Goal: Information Seeking & Learning: Learn about a topic

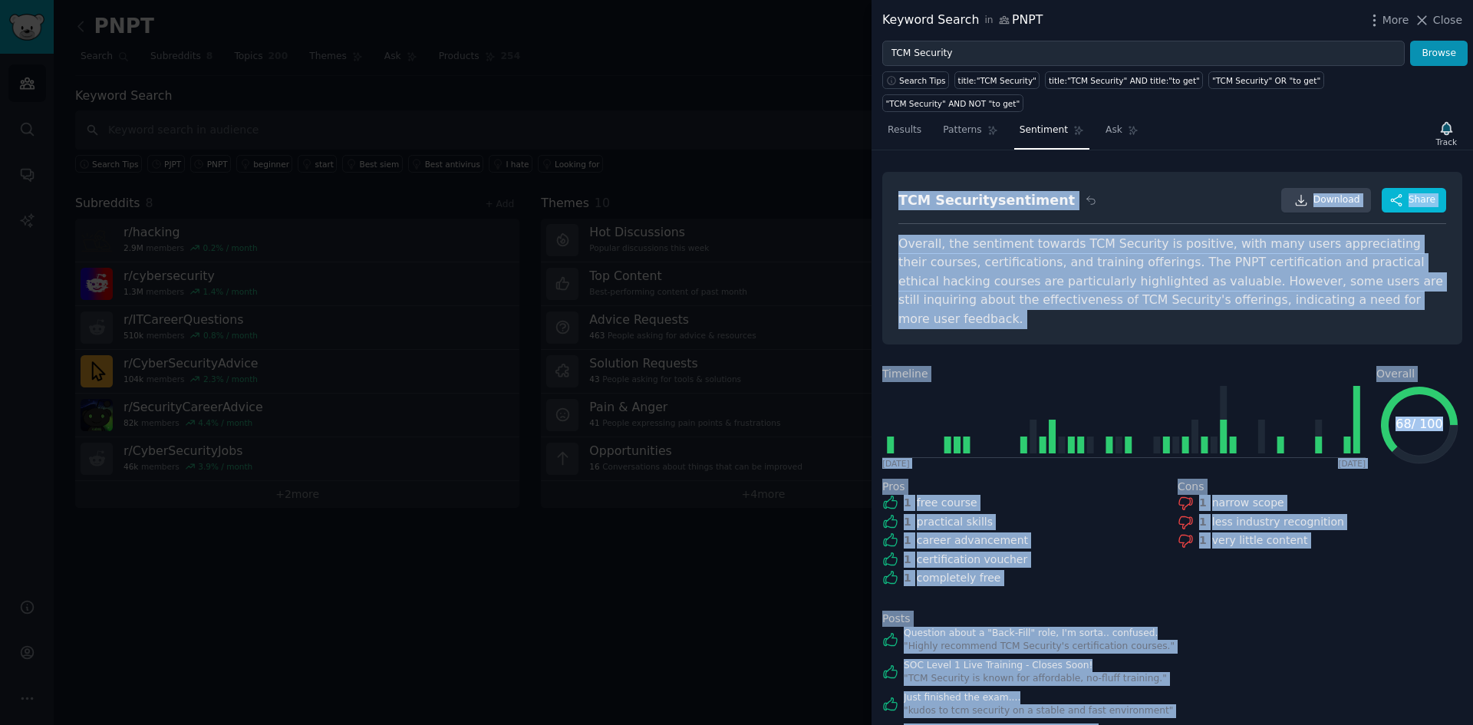
drag, startPoint x: 1348, startPoint y: 690, endPoint x: 873, endPoint y: 177, distance: 699.6
click at [873, 177] on div "TCM Security sentiment Download Share Overall, the sentiment towards TCM Securi…" at bounding box center [1171, 437] width 601 height 574
copy div "TCM Security sentiment Download Share Overall, the sentiment towards TCM Securi…"
click at [901, 123] on span "Results" at bounding box center [904, 130] width 34 height 14
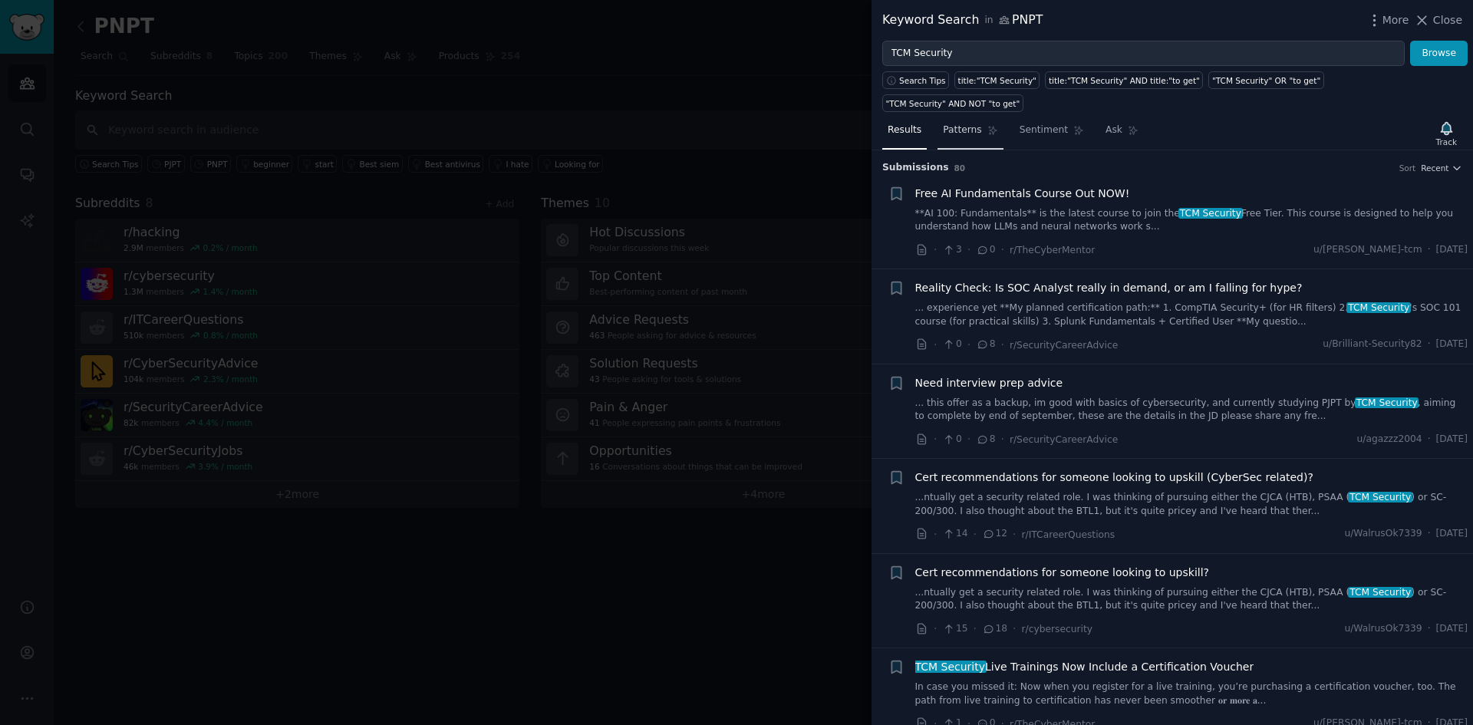
click at [952, 123] on span "Patterns" at bounding box center [962, 130] width 38 height 14
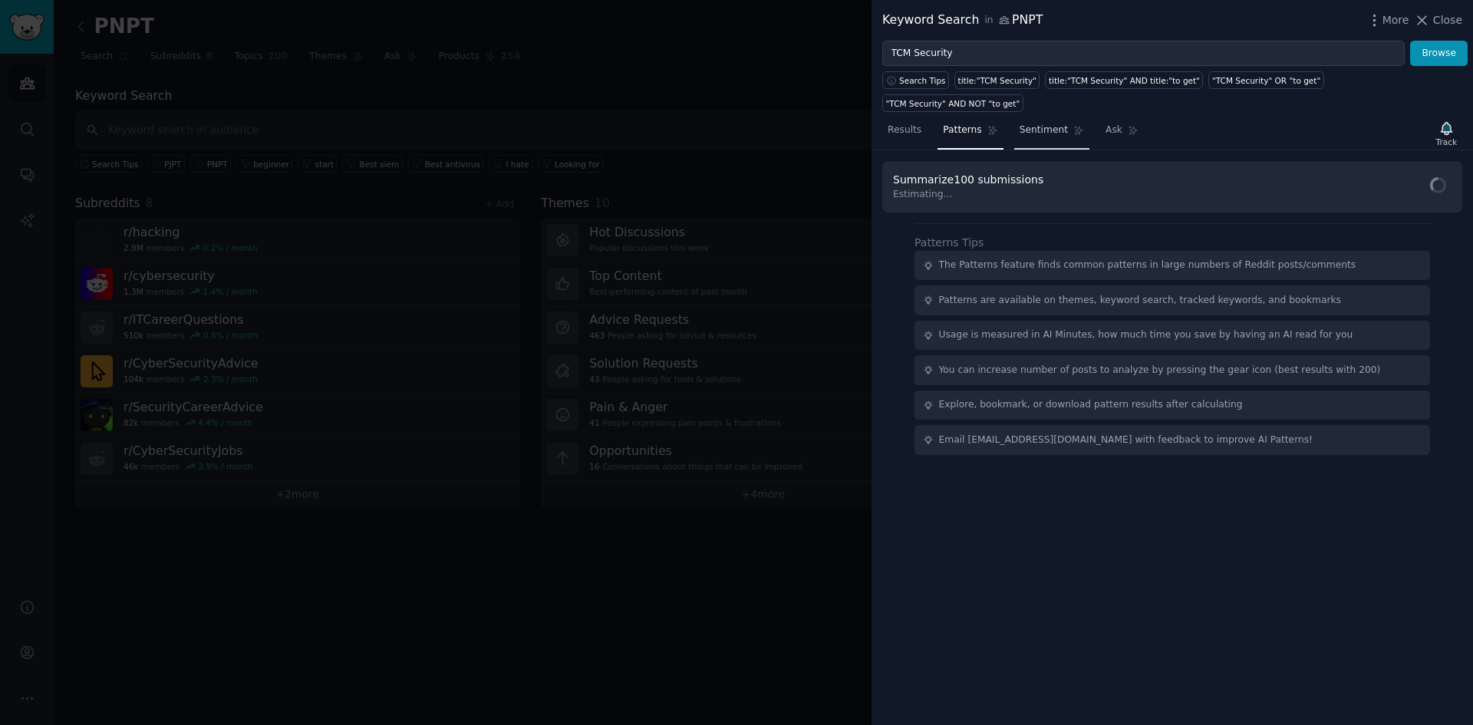
click at [1031, 123] on span "Sentiment" at bounding box center [1043, 130] width 48 height 14
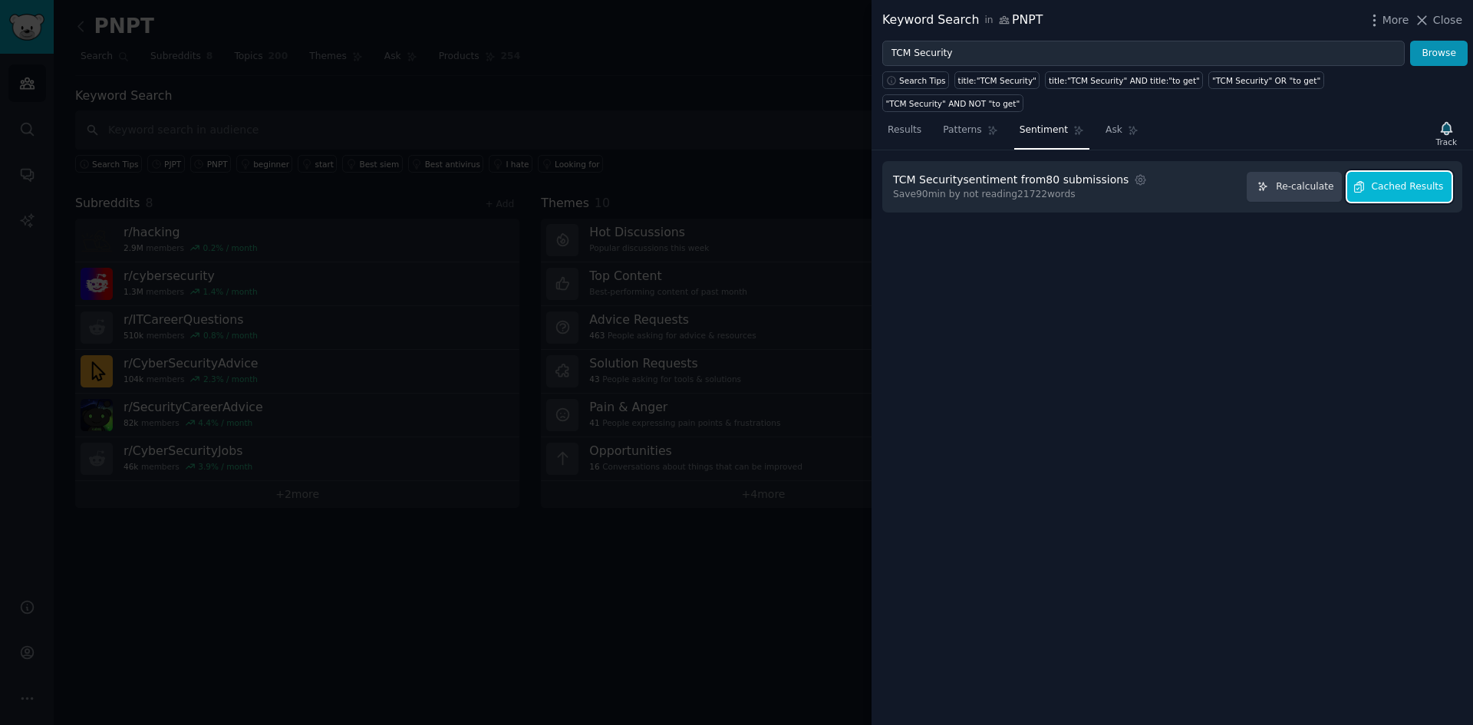
click at [1392, 180] on span "Cached Results" at bounding box center [1407, 187] width 72 height 14
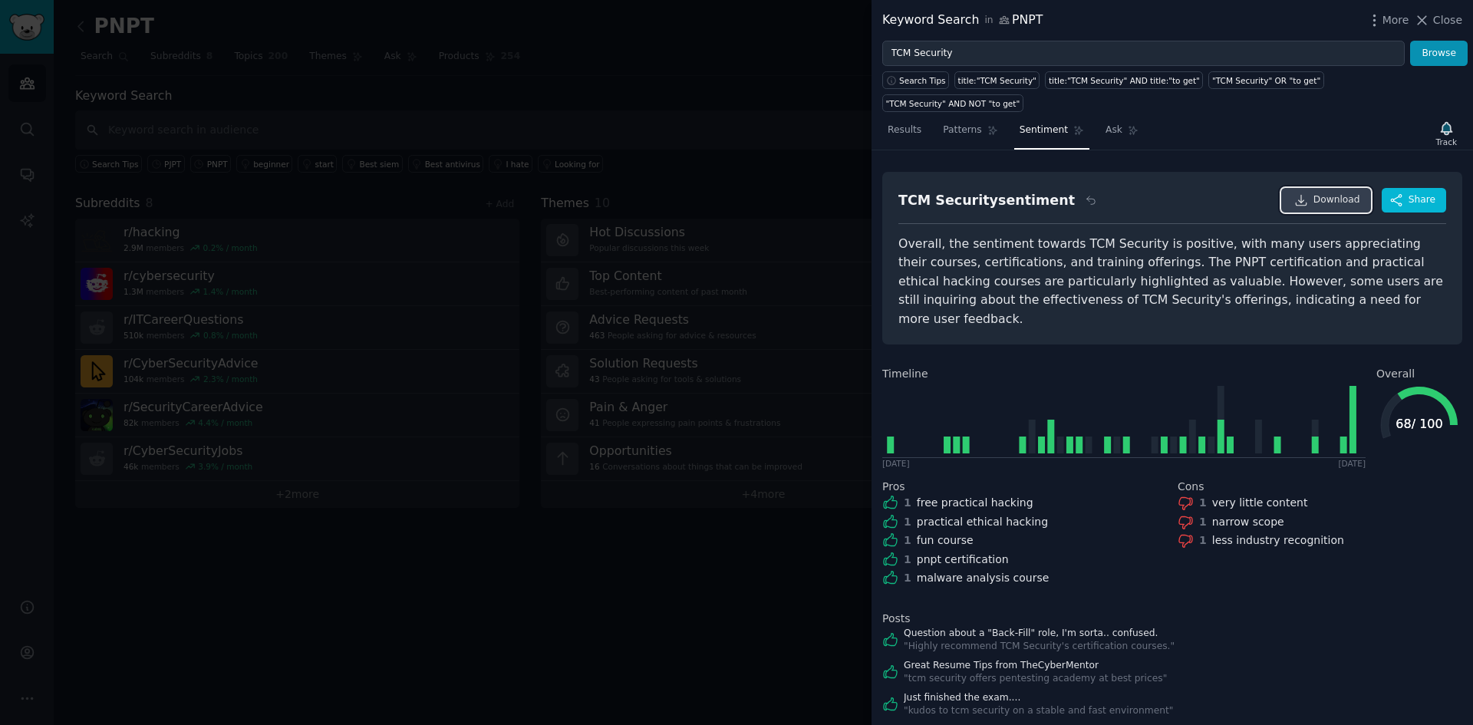
click at [1322, 193] on span "Download" at bounding box center [1336, 200] width 47 height 14
click at [943, 123] on span "Patterns" at bounding box center [962, 130] width 38 height 14
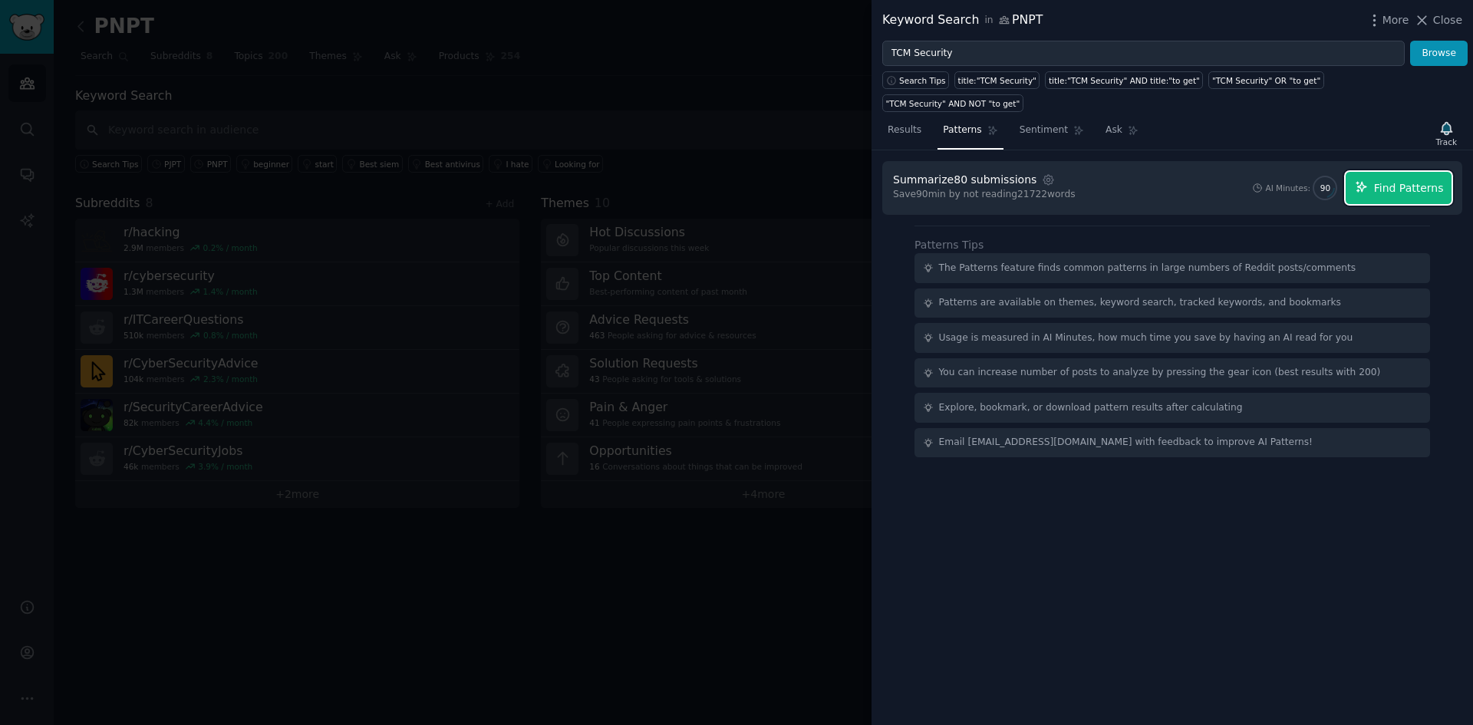
click at [1429, 180] on span "Find Patterns" at bounding box center [1409, 188] width 70 height 16
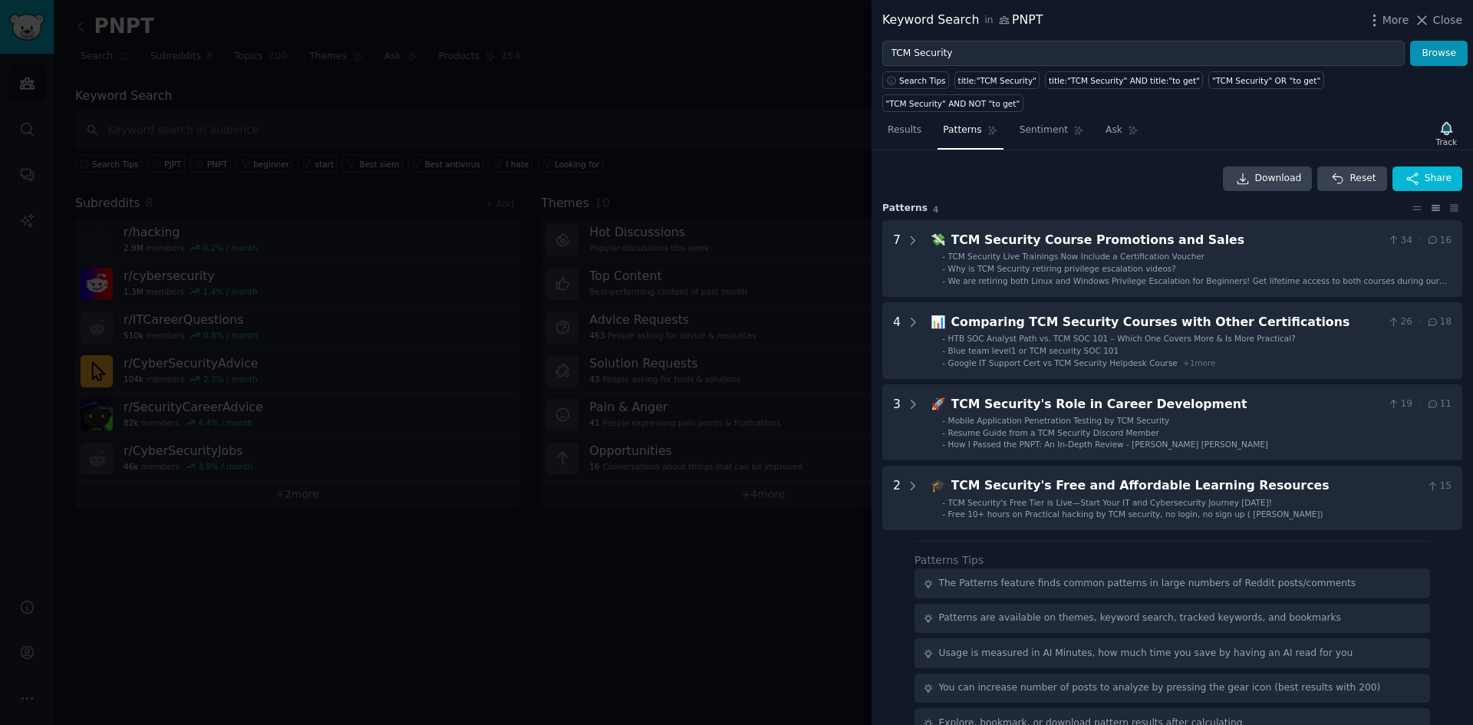
click at [749, 604] on div at bounding box center [736, 362] width 1473 height 725
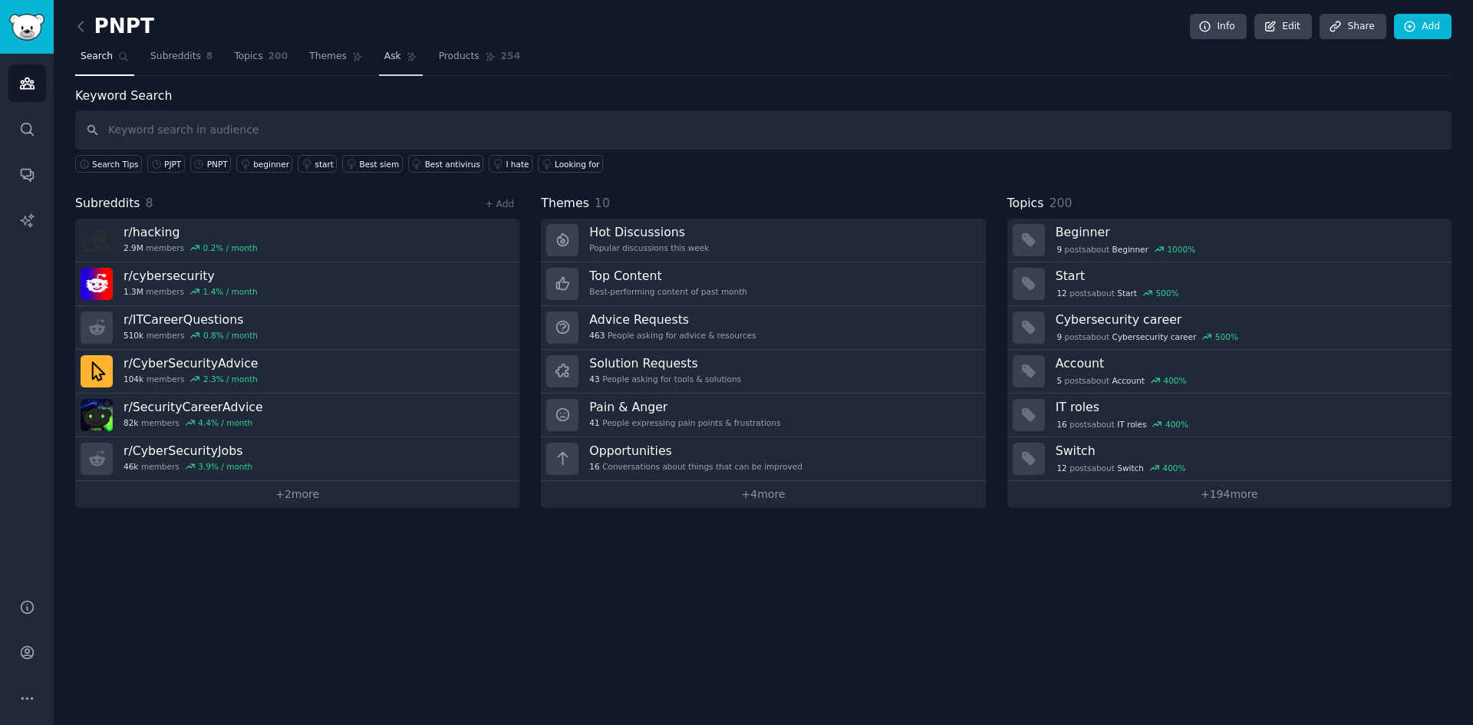
click at [407, 59] on icon at bounding box center [412, 56] width 11 height 11
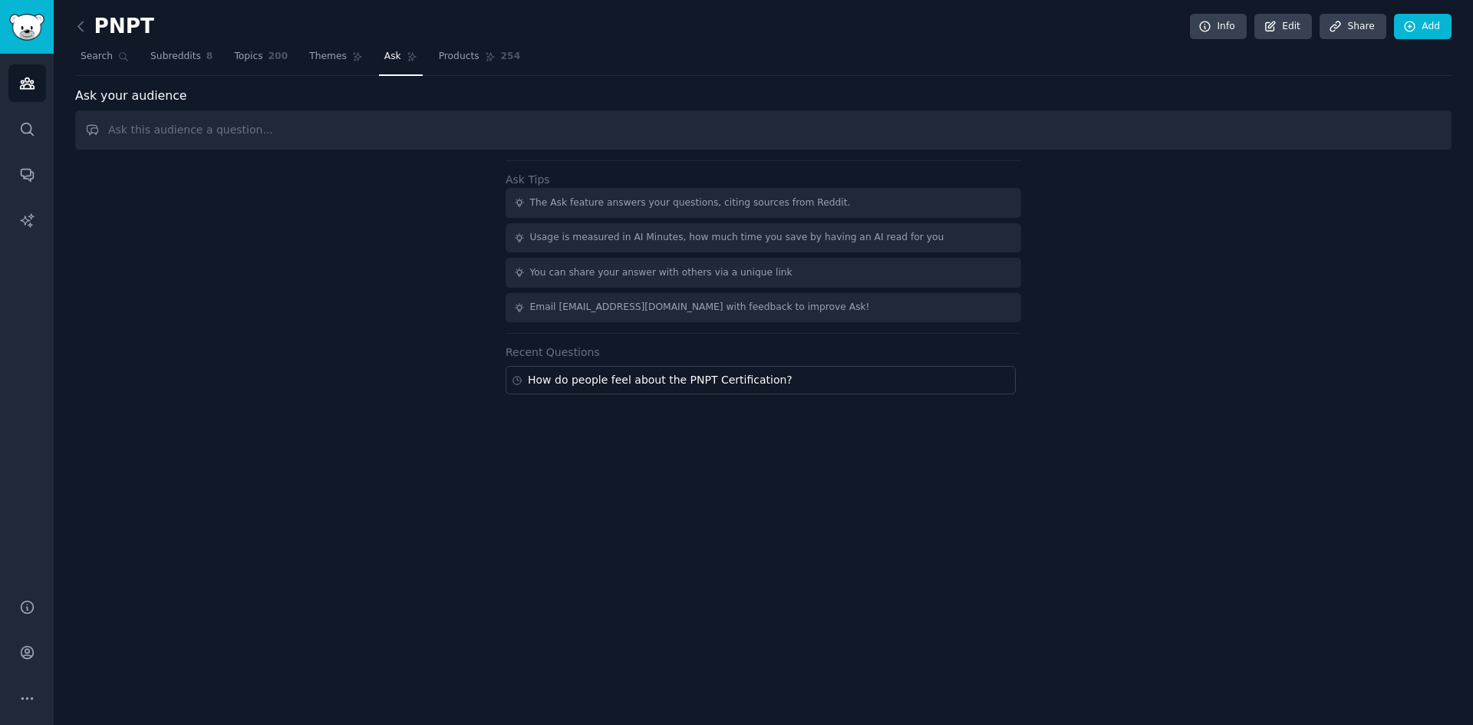
click at [339, 119] on input "text" at bounding box center [763, 129] width 1376 height 39
type input "How do customers feel about TCM Security vs another competing brand?"
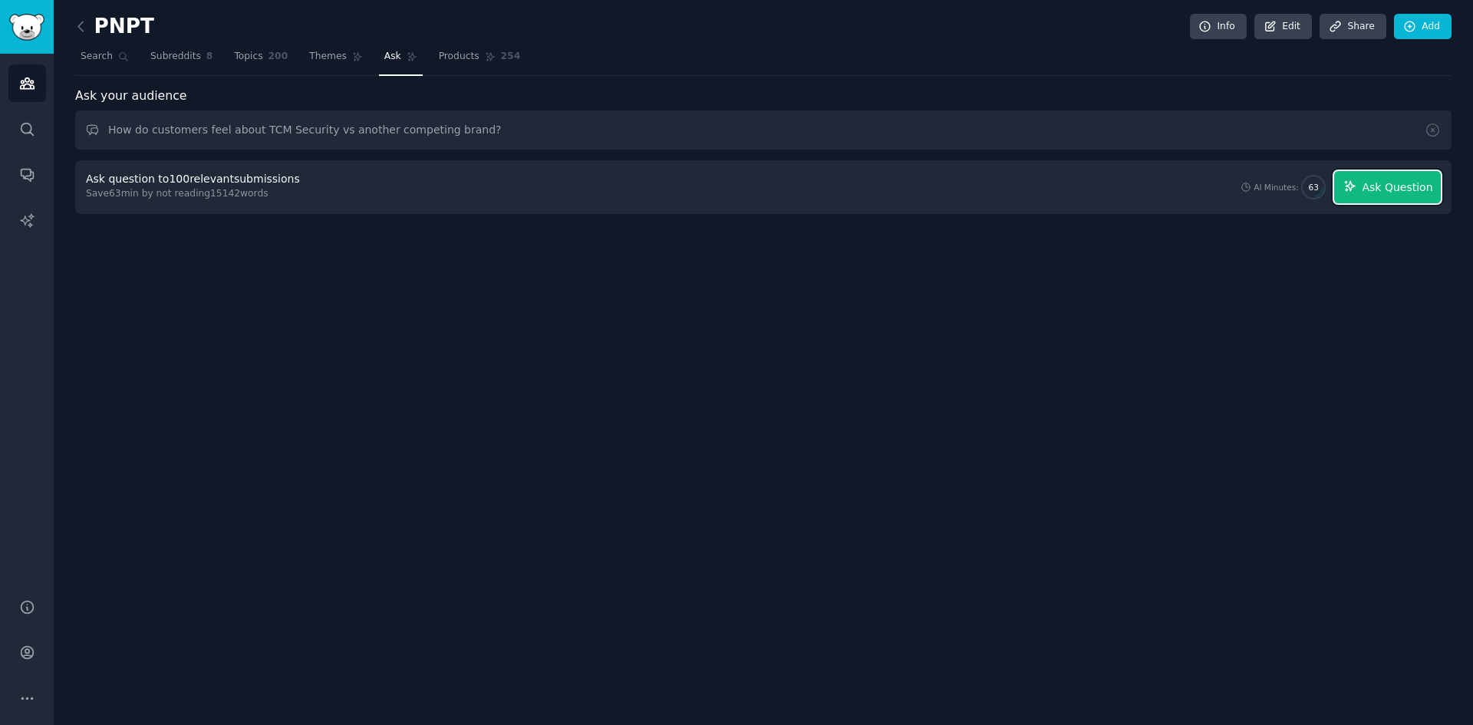
click at [1370, 191] on span "Ask Question" at bounding box center [1396, 187] width 71 height 16
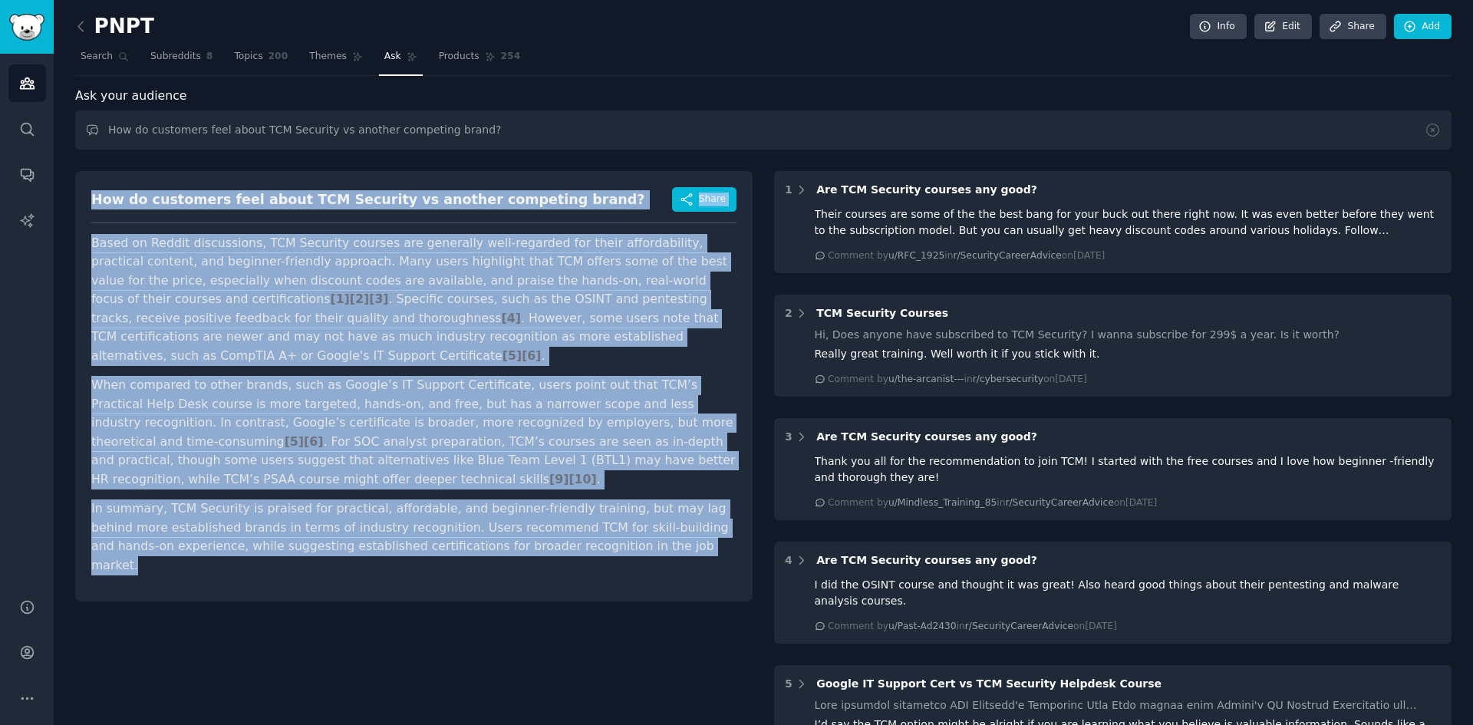
drag, startPoint x: 583, startPoint y: 530, endPoint x: 78, endPoint y: 201, distance: 602.5
click at [78, 201] on div "How do customers feel about TCM Security vs another competing brand? Share Base…" at bounding box center [413, 386] width 677 height 430
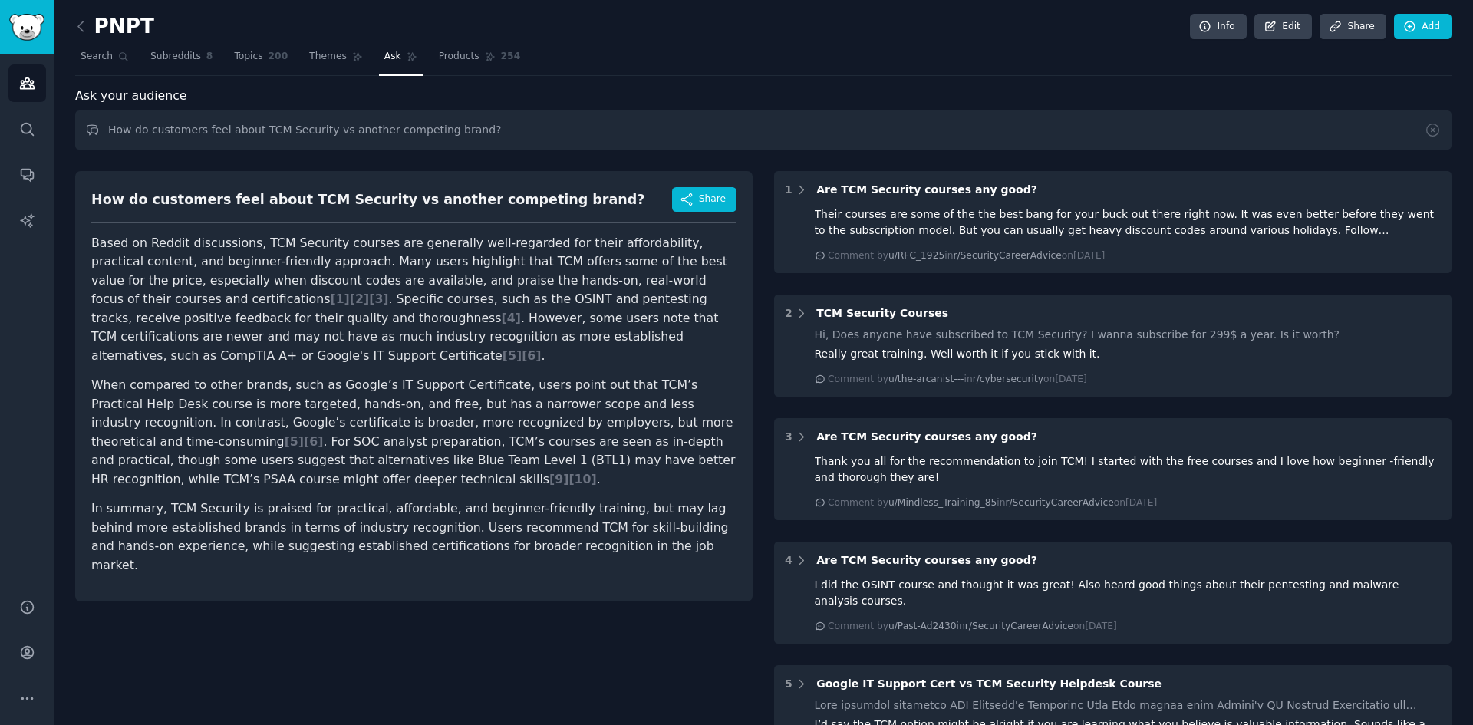
click at [384, 60] on span "Ask" at bounding box center [392, 57] width 17 height 14
click at [338, 139] on input "How do customers feel about TCM Security vs another competing brand?" at bounding box center [763, 129] width 1376 height 39
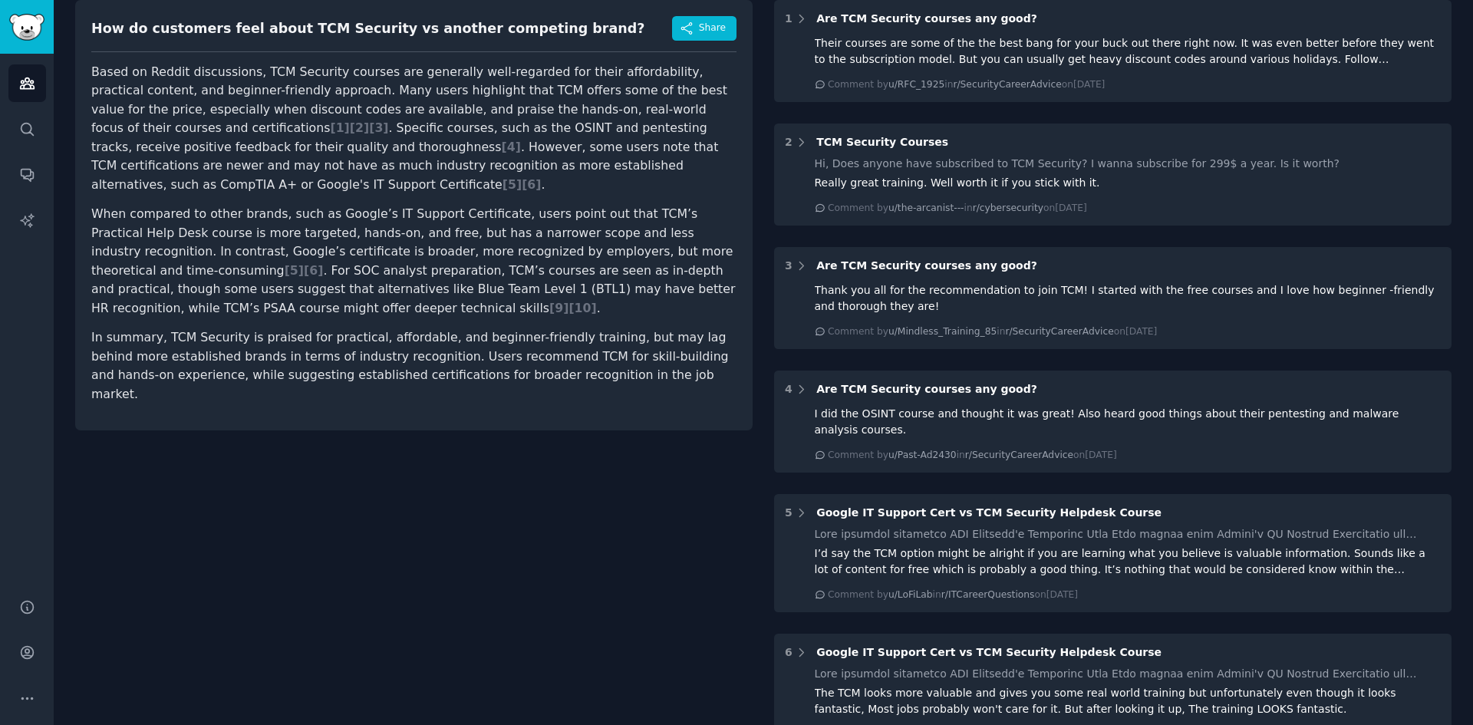
scroll to position [172, 0]
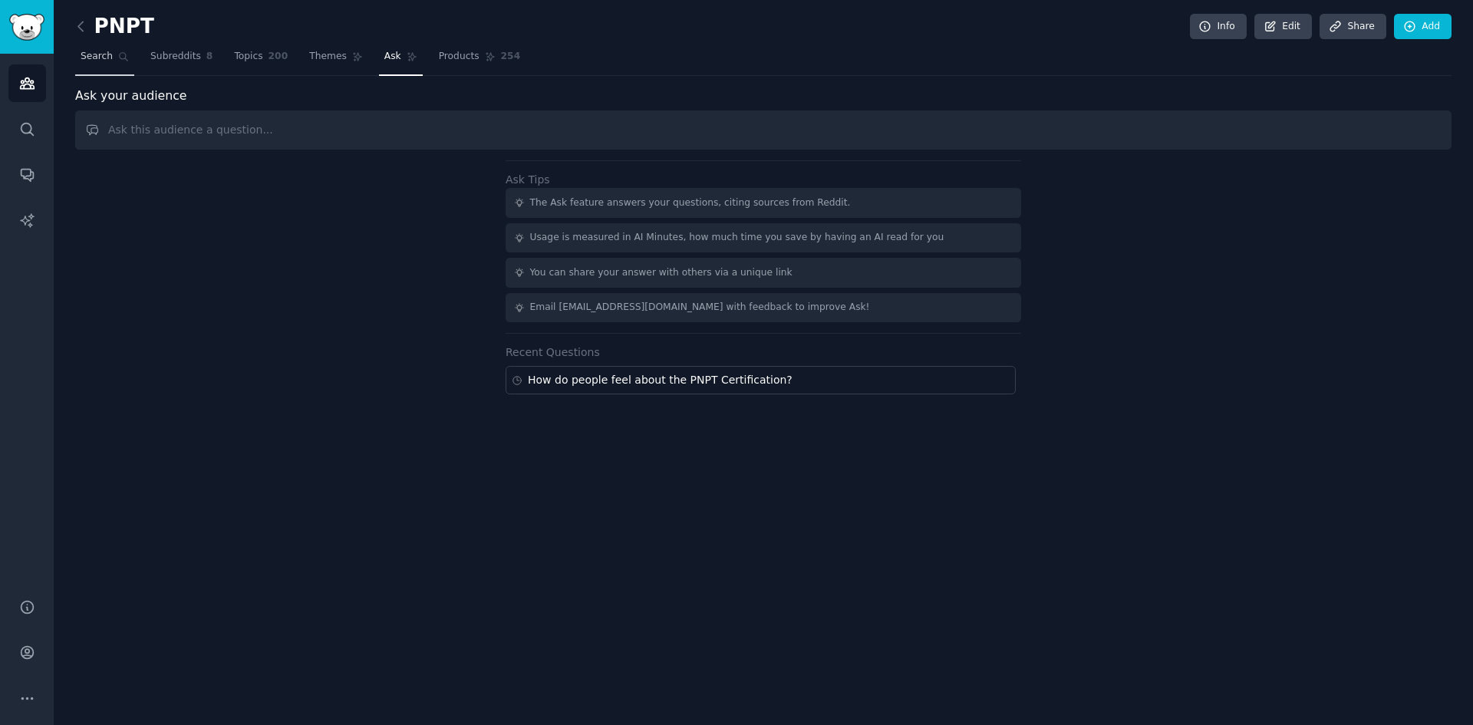
click at [101, 59] on span "Search" at bounding box center [97, 57] width 32 height 14
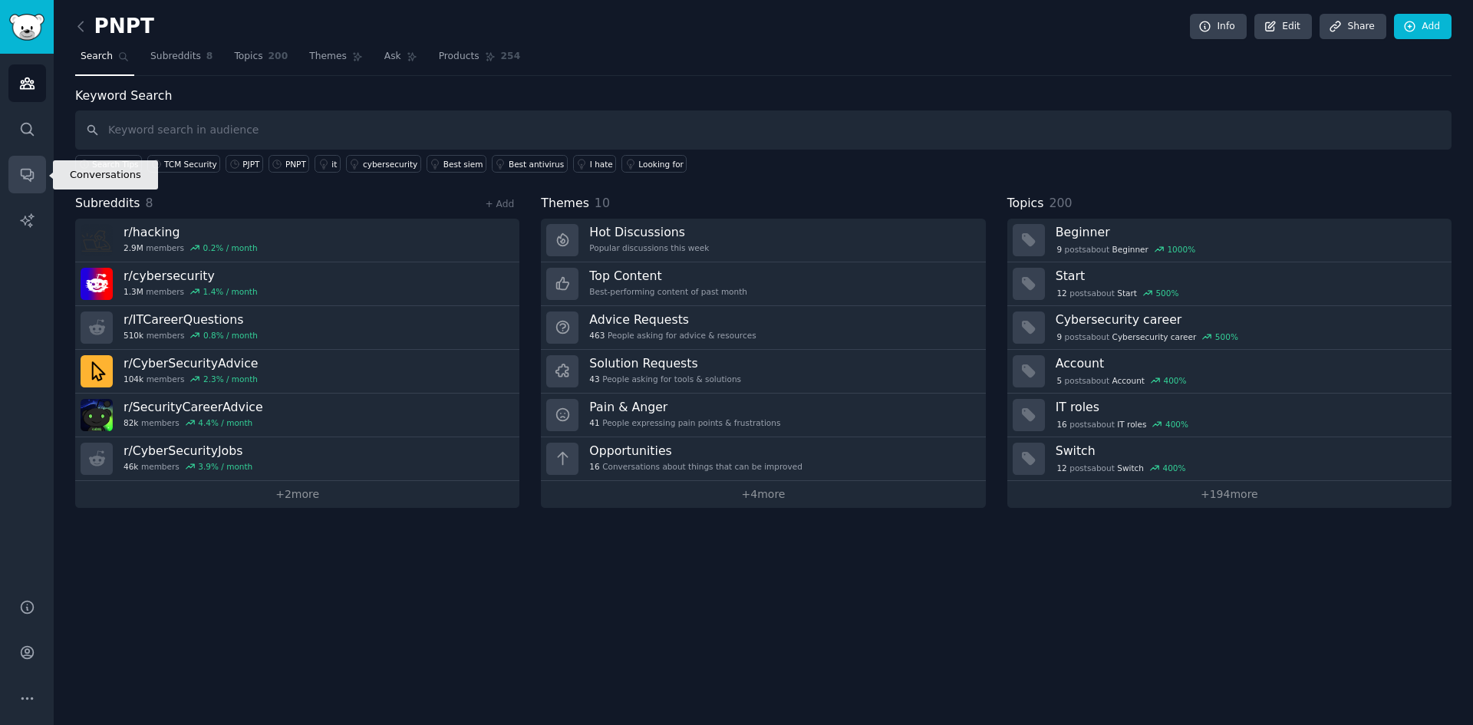
click at [26, 166] on link "Conversations" at bounding box center [27, 175] width 38 height 38
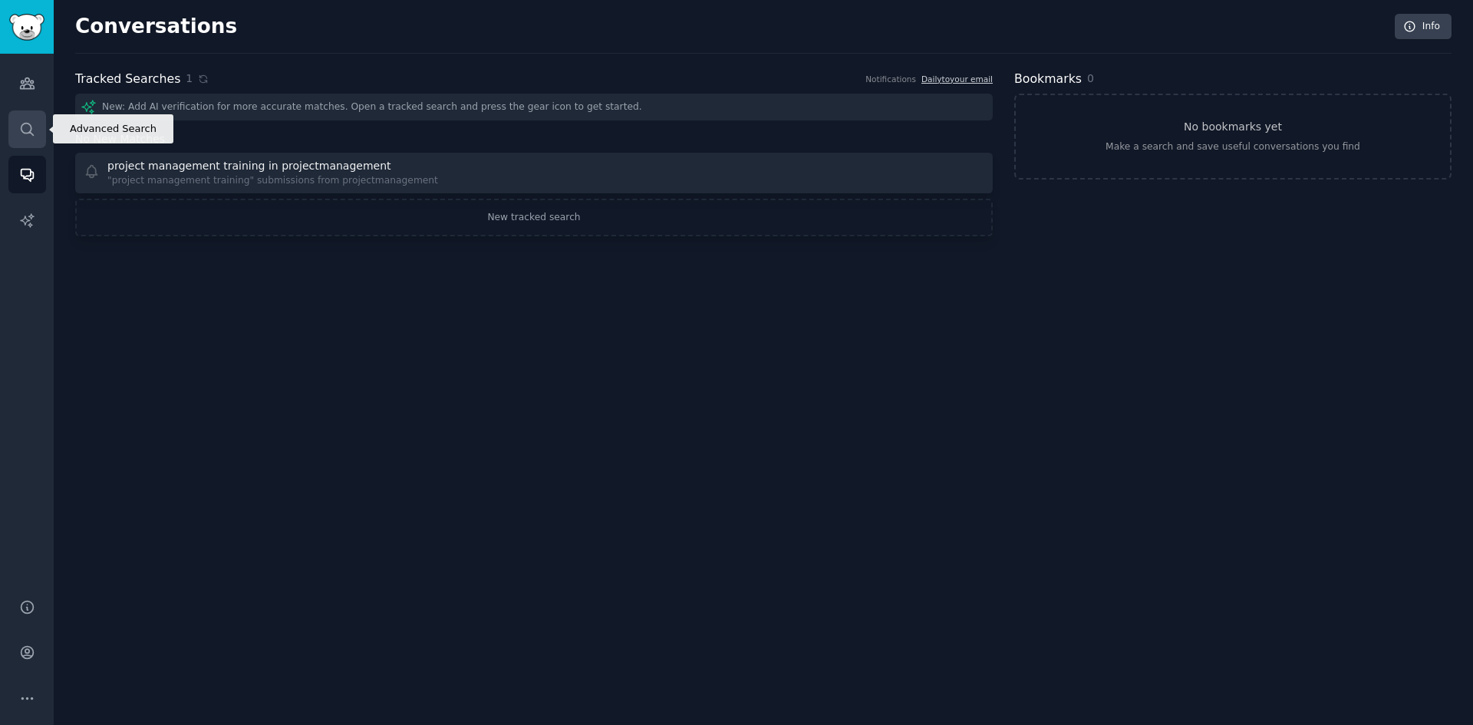
click at [27, 135] on icon "Sidebar" at bounding box center [27, 129] width 16 height 16
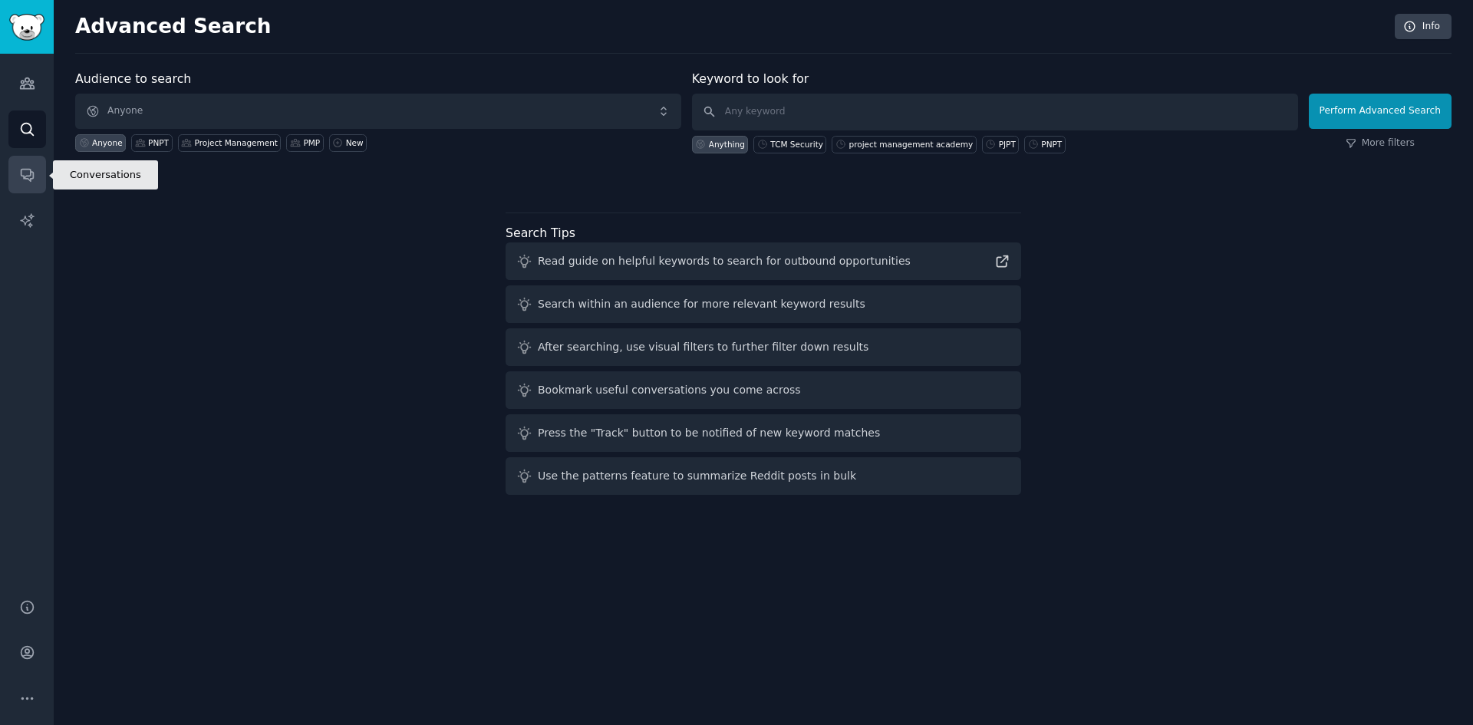
click at [37, 186] on link "Conversations" at bounding box center [27, 175] width 38 height 38
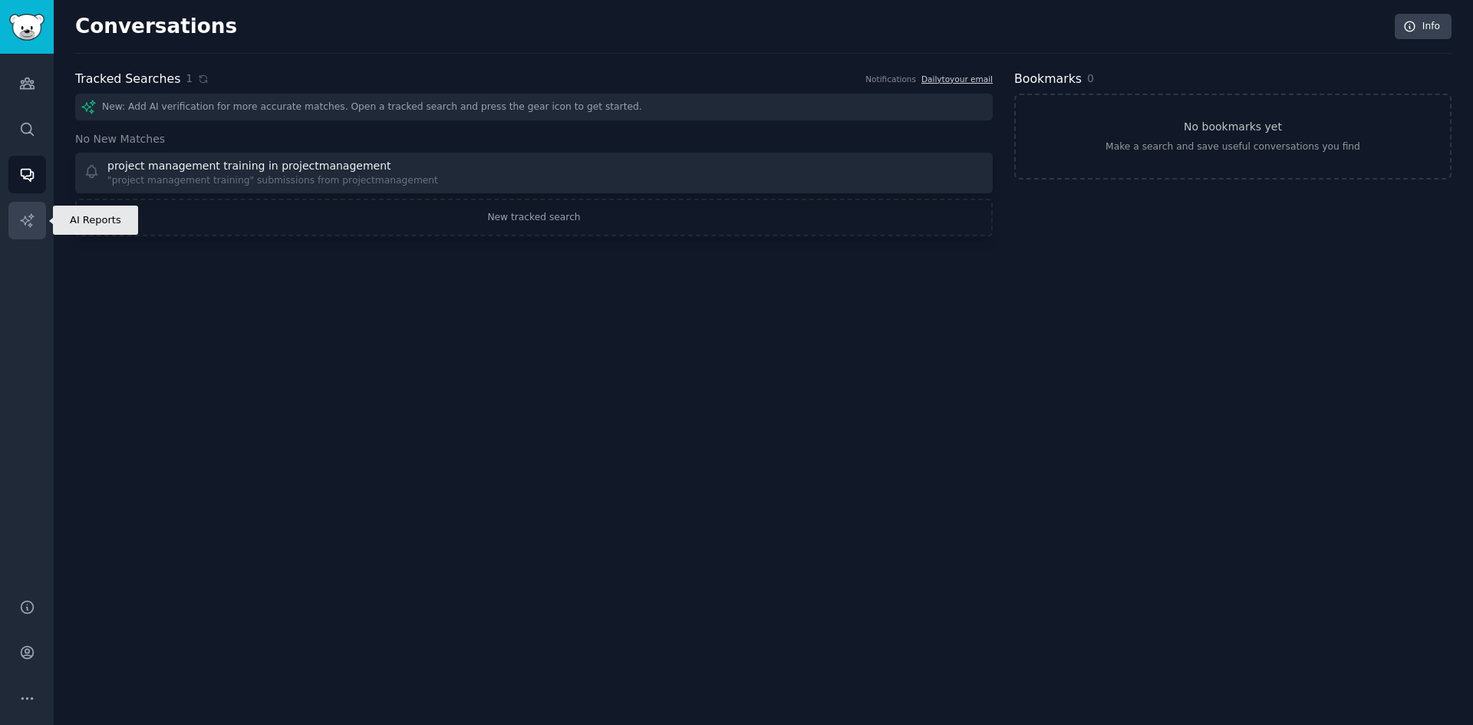
click at [28, 212] on icon "Sidebar" at bounding box center [27, 220] width 16 height 16
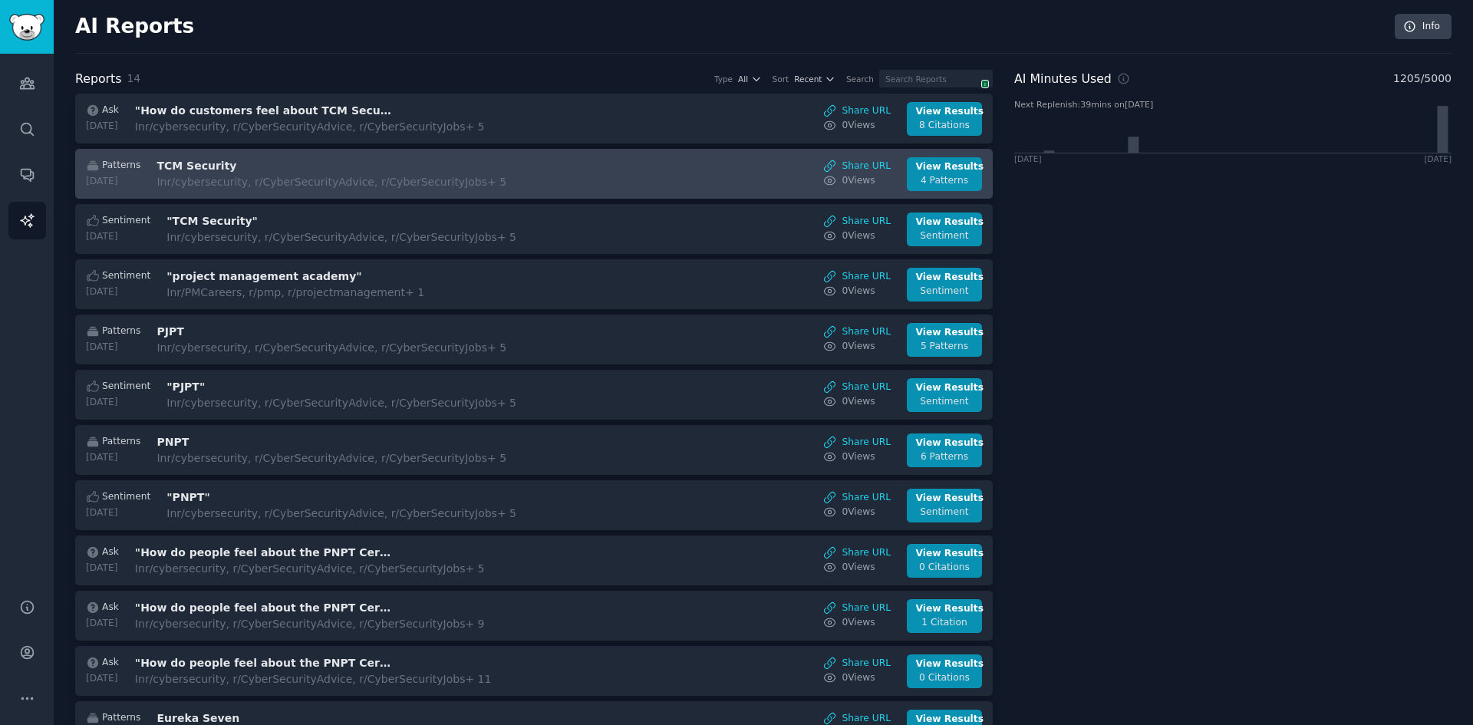
click at [371, 175] on div "In r/cybersecurity, r/CyberSecurityAdvice, r/CyberSecurityJobs + 5" at bounding box center [331, 182] width 350 height 16
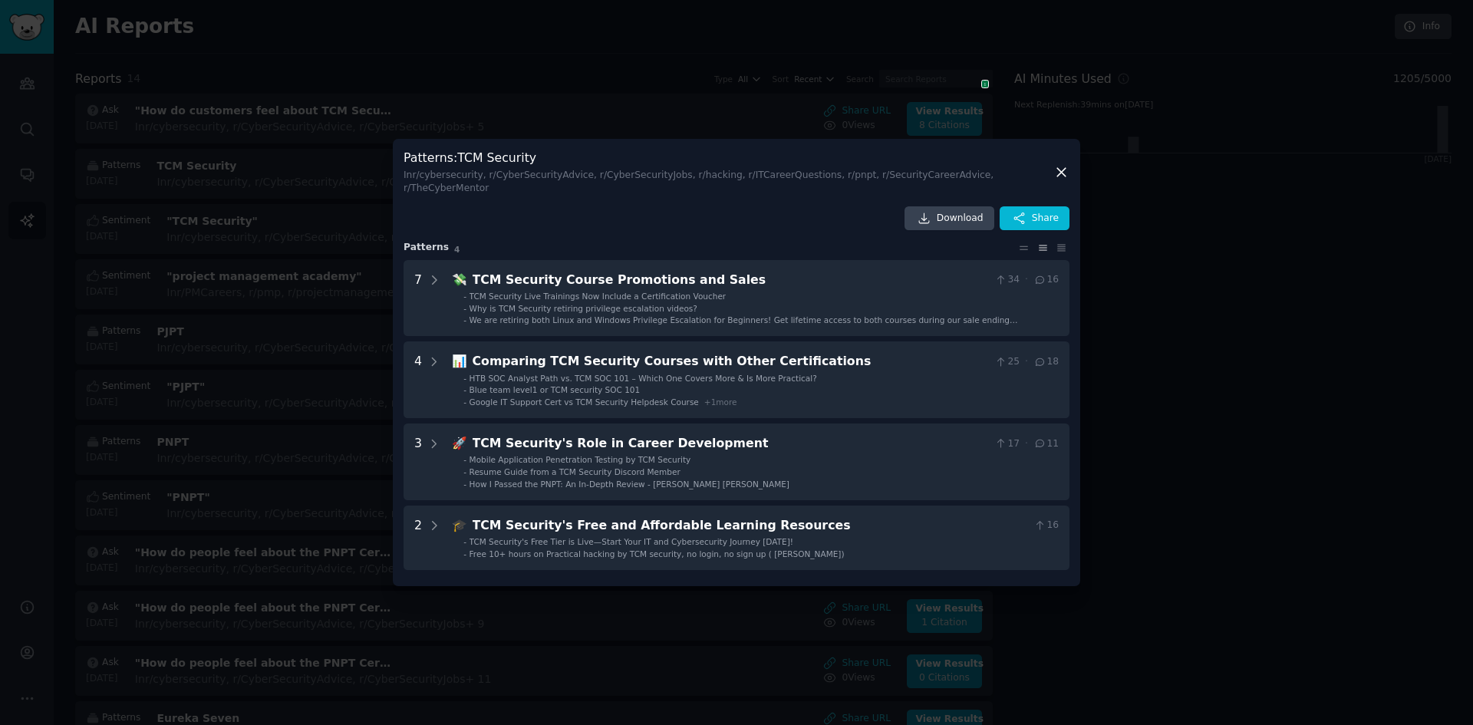
click at [1215, 242] on div at bounding box center [736, 362] width 1473 height 725
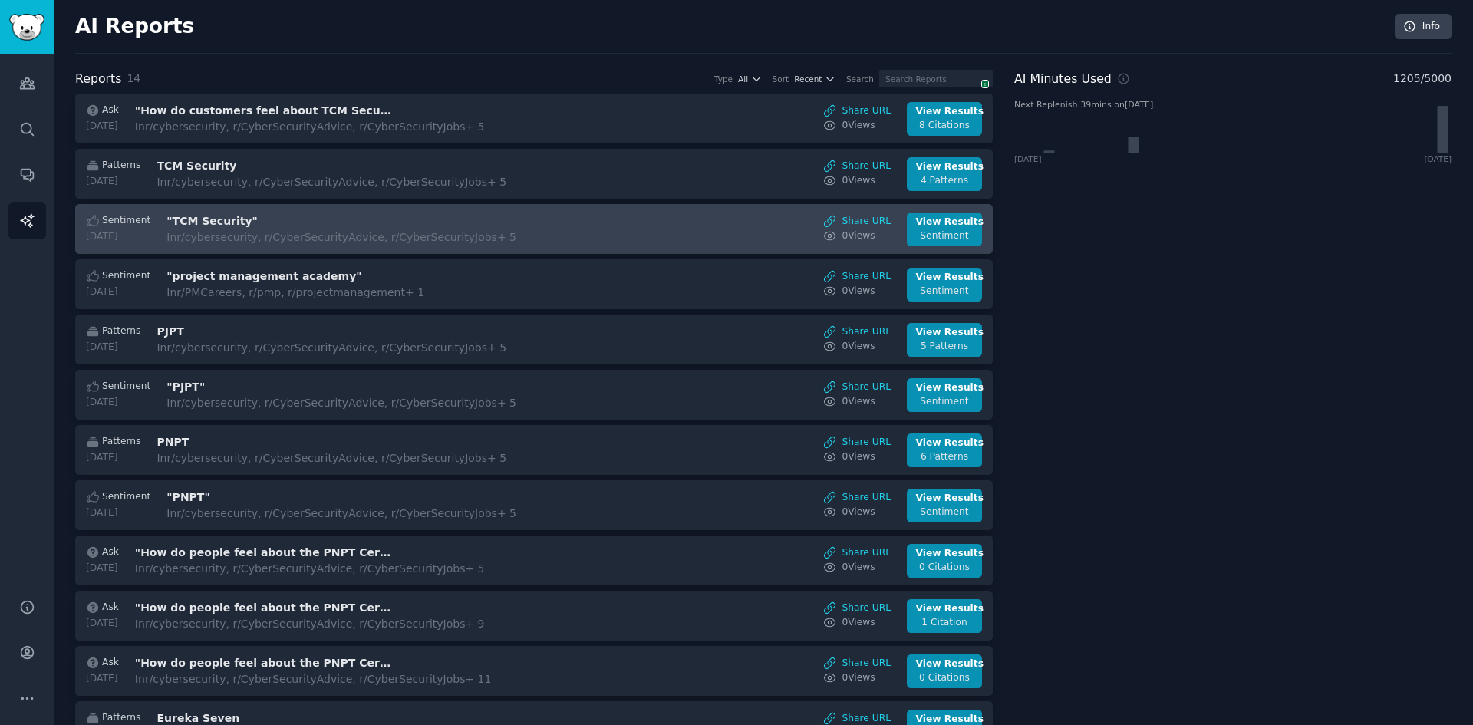
click at [307, 236] on div "In r/cybersecurity, r/CyberSecurityAdvice, r/CyberSecurityJobs + 5" at bounding box center [341, 237] width 350 height 16
